Goal: Communication & Community: Answer question/provide support

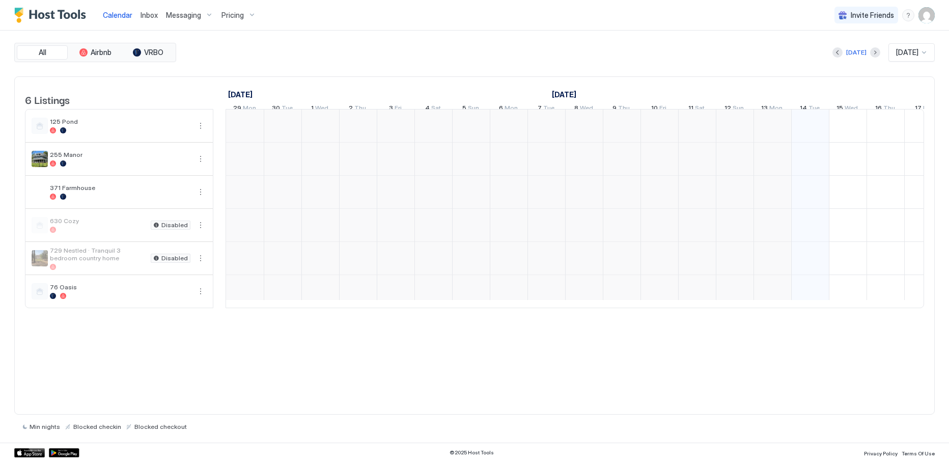
scroll to position [0, 566]
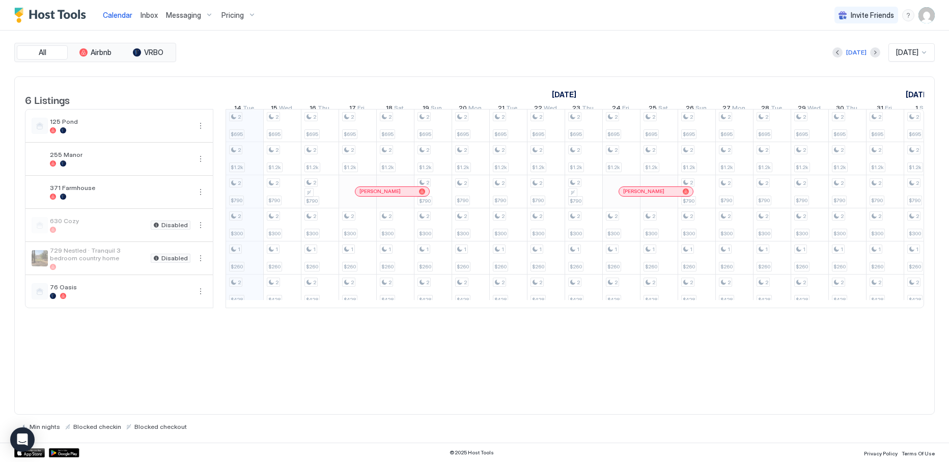
click at [147, 16] on span "Inbox" at bounding box center [149, 15] width 17 height 9
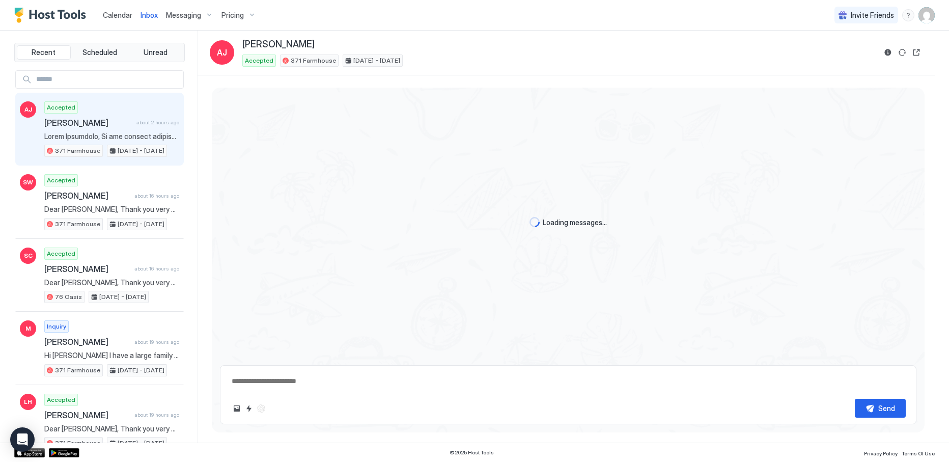
scroll to position [963, 0]
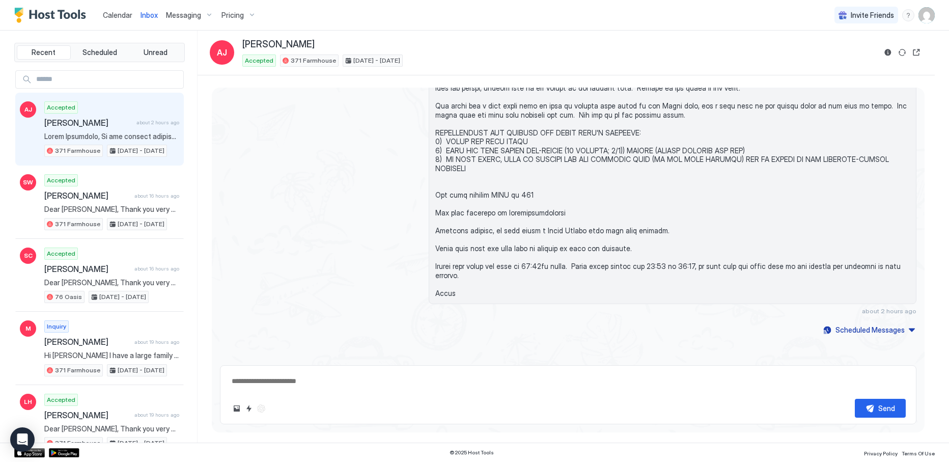
click at [109, 116] on div "Accepted [PERSON_NAME] about 2 hours ago 371 Farmhouse [DATE] - [DATE]" at bounding box center [111, 129] width 135 height 56
click at [638, 383] on textarea at bounding box center [568, 381] width 675 height 19
type textarea "*"
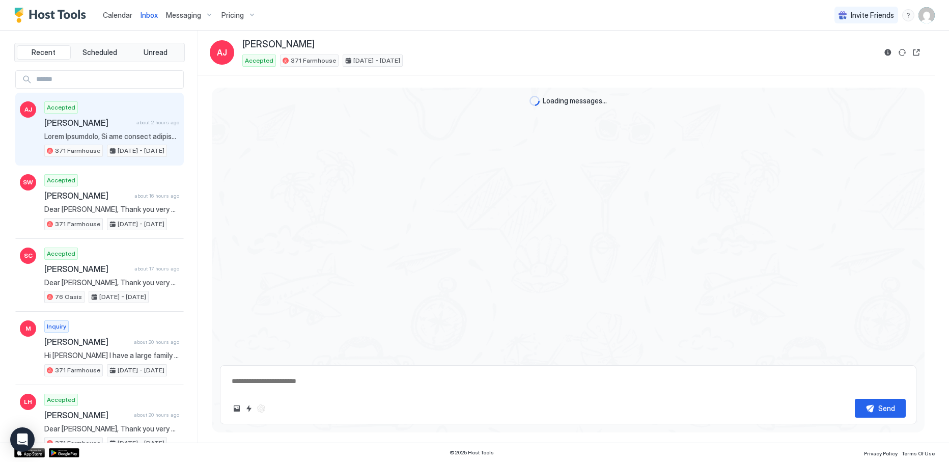
scroll to position [963, 0]
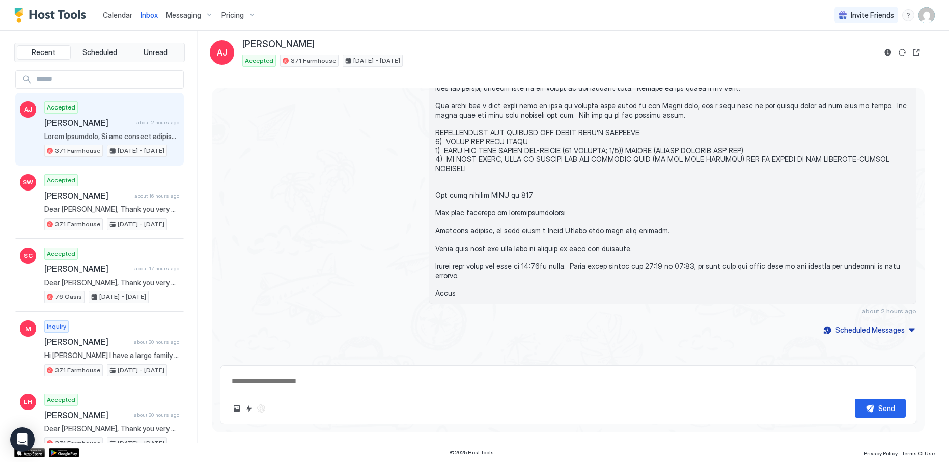
type textarea "*"
